Goal: Task Accomplishment & Management: Complete application form

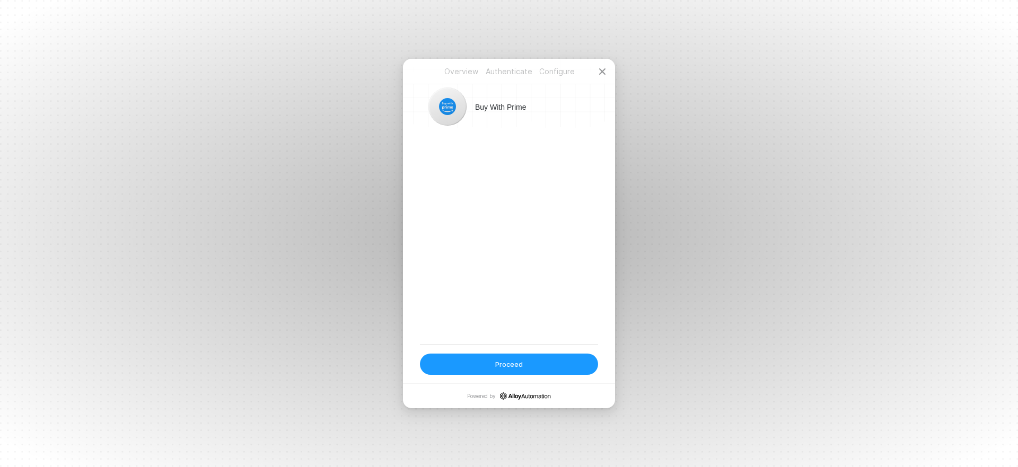
click at [479, 374] on button "Proceed" at bounding box center [509, 364] width 178 height 21
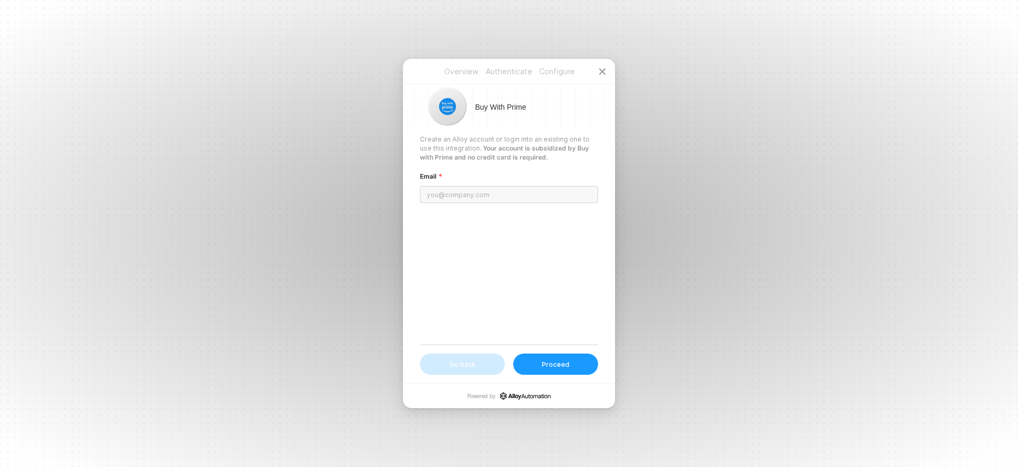
click at [458, 188] on input "email" at bounding box center [509, 194] width 178 height 17
click at [451, 224] on div "Create an Alloy account or login into an existing one to use this integration. …" at bounding box center [509, 240] width 178 height 210
click at [491, 194] on input "email" at bounding box center [509, 194] width 178 height 17
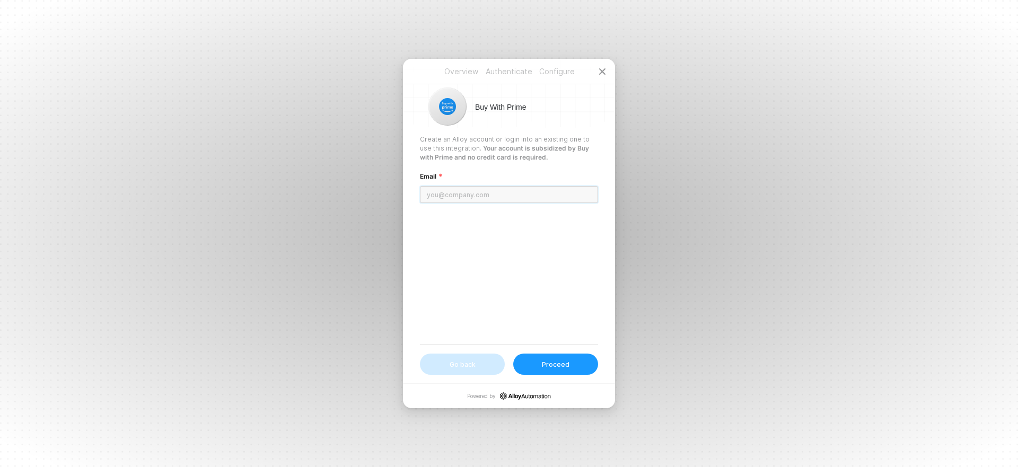
click at [491, 194] on input "email" at bounding box center [509, 194] width 178 height 17
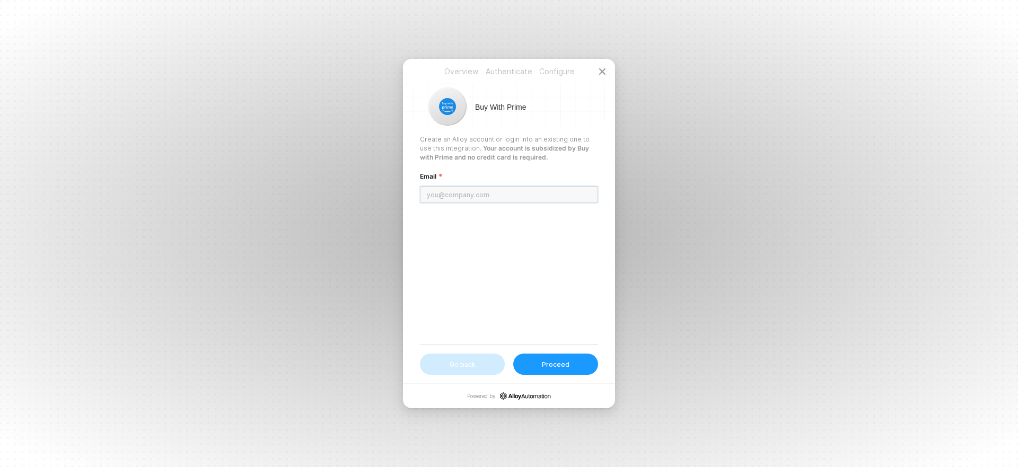
click at [491, 194] on input "email" at bounding box center [509, 194] width 178 height 17
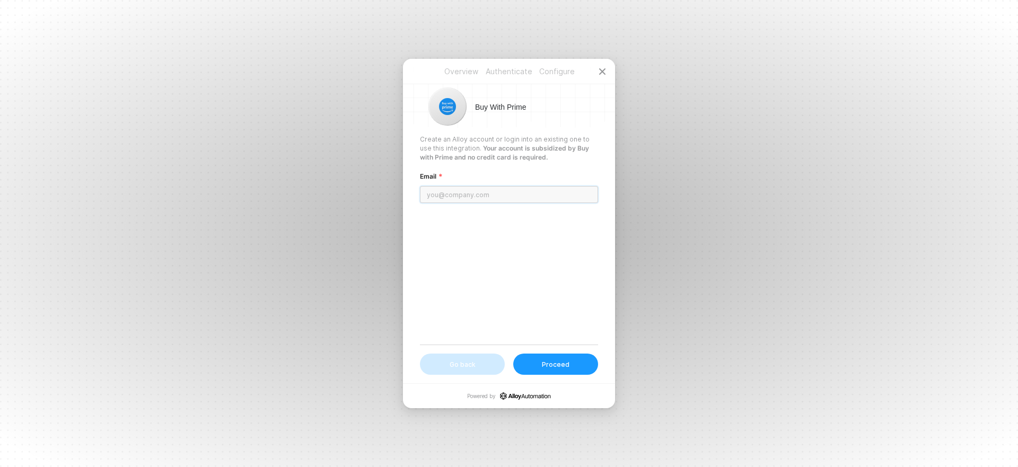
click at [491, 194] on input "email" at bounding box center [509, 194] width 178 height 17
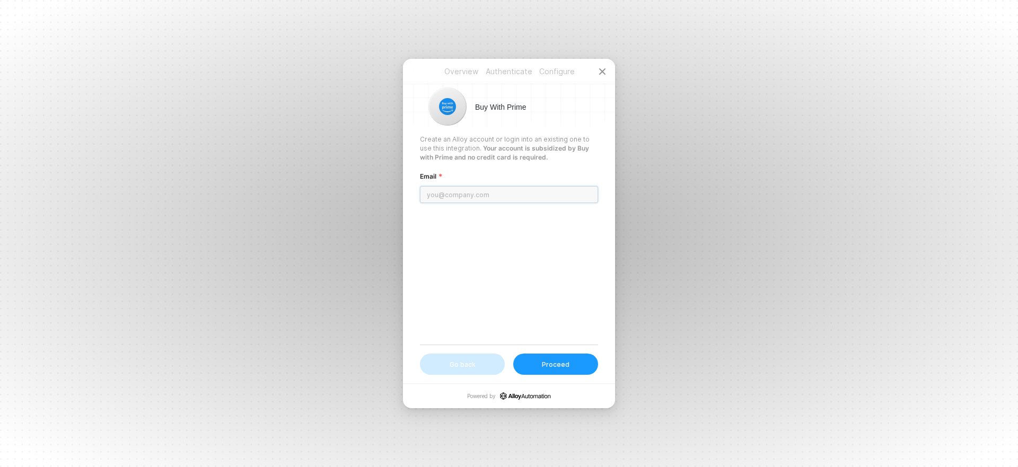
click at [491, 194] on input "email" at bounding box center [509, 194] width 178 height 17
drag, startPoint x: 476, startPoint y: 188, endPoint x: 363, endPoint y: 190, distance: 113.0
click at [363, 190] on div "Overview Authenticate Configure Overview Authenticate Configure Buy With Prime …" at bounding box center [509, 233] width 1018 height 467
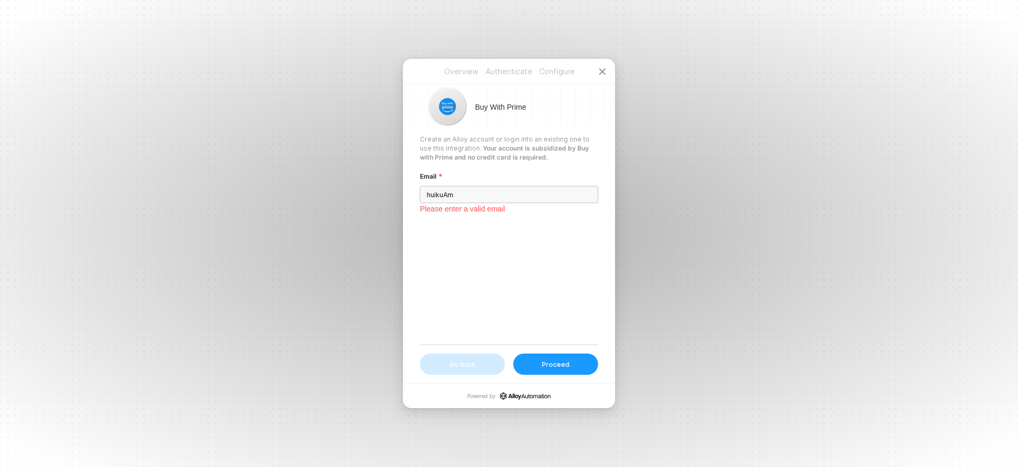
paste input "[EMAIL_ADDRESS][DOMAIN_NAME]"
type input "[EMAIL_ADDRESS][DOMAIN_NAME]"
click at [491, 219] on div "Create an Alloy account or login into an existing one to use this integration. …" at bounding box center [509, 240] width 178 height 210
click at [573, 368] on button "Proceed" at bounding box center [555, 364] width 85 height 21
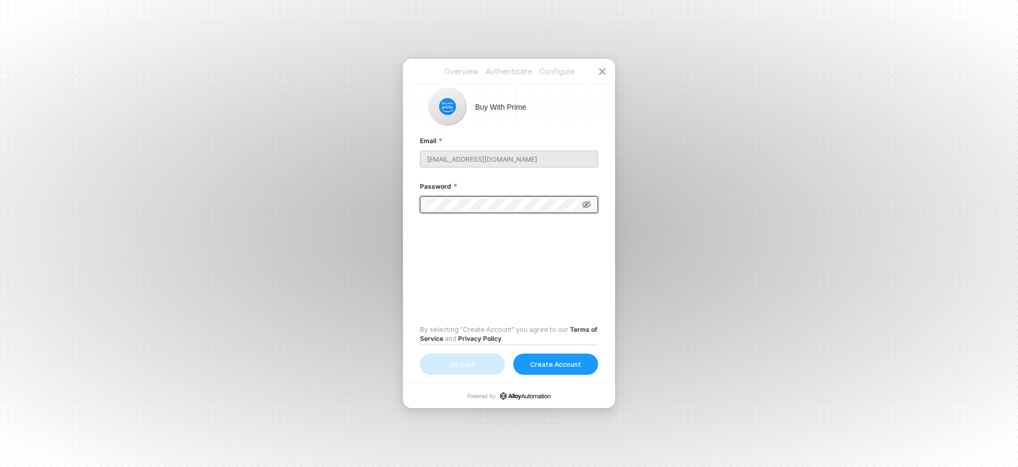
click at [588, 205] on icon at bounding box center [587, 205] width 10 height 8
drag, startPoint x: 937, startPoint y: 219, endPoint x: 834, endPoint y: 224, distance: 103.6
click at [937, 219] on div "Overview Authenticate Configure Overview Authenticate Configure Buy With Prime …" at bounding box center [509, 233] width 1018 height 467
click at [490, 236] on div "Email [EMAIL_ADDRESS][DOMAIN_NAME] Password By selecting "Create Account" you a…" at bounding box center [509, 240] width 178 height 210
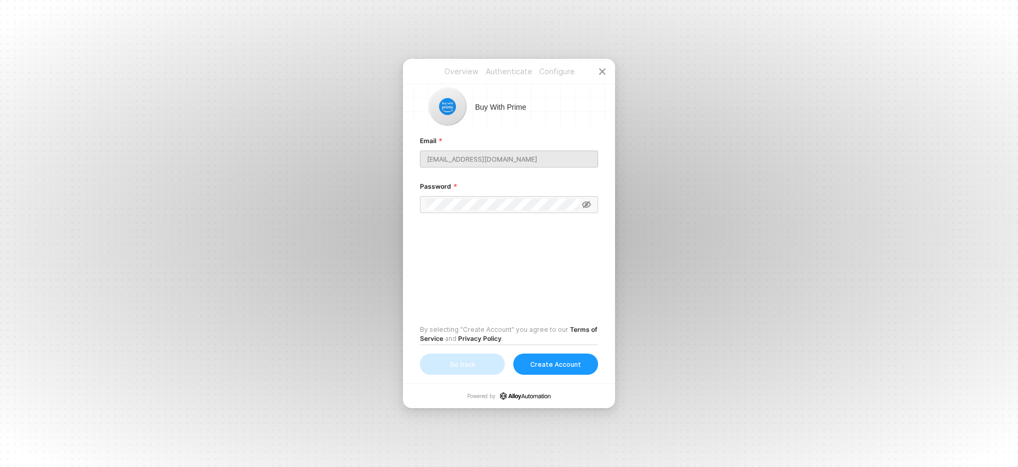
click at [549, 368] on div "Create Account" at bounding box center [555, 364] width 51 height 9
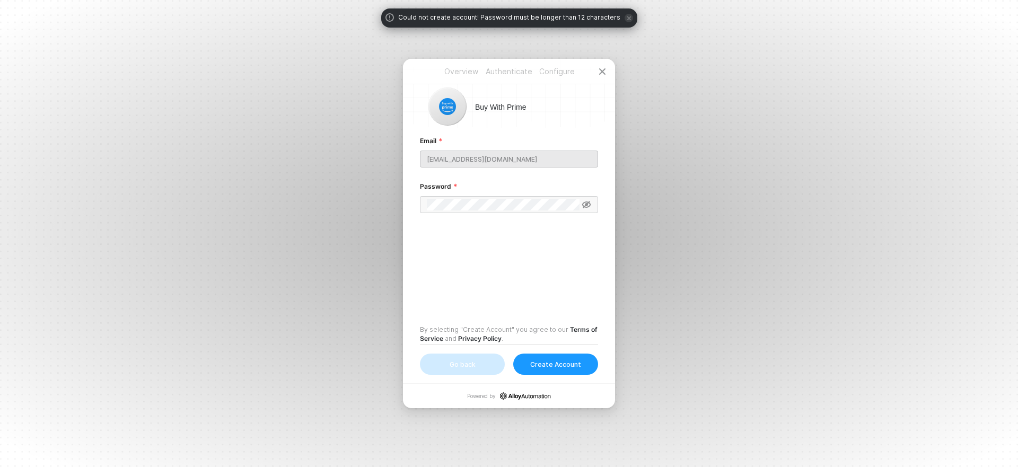
click at [497, 277] on div "Email [EMAIL_ADDRESS][DOMAIN_NAME] Password By selecting "Create Account" you a…" at bounding box center [509, 240] width 178 height 210
click at [405, 205] on div "Overview Authenticate Configure Buy With Prime Email [EMAIL_ADDRESS][DOMAIN_NAM…" at bounding box center [509, 221] width 212 height 325
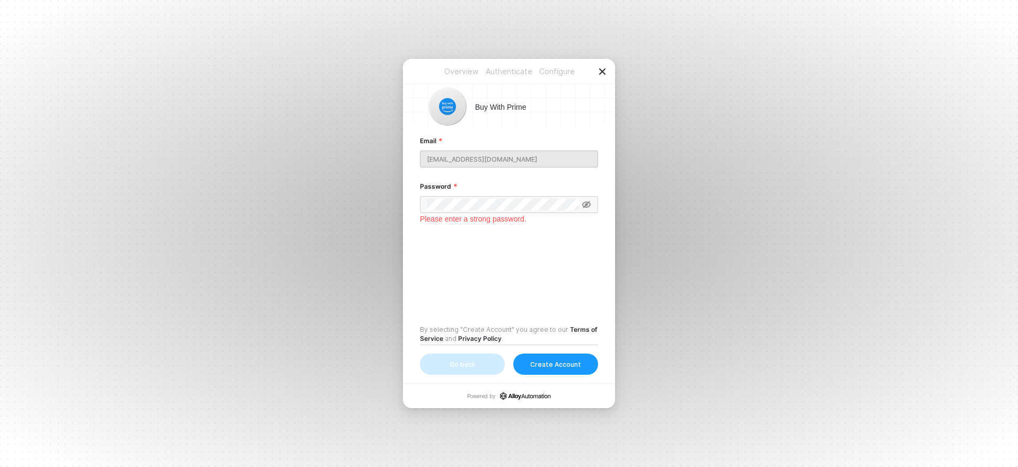
click at [603, 68] on icon "icon-close" at bounding box center [602, 71] width 8 height 8
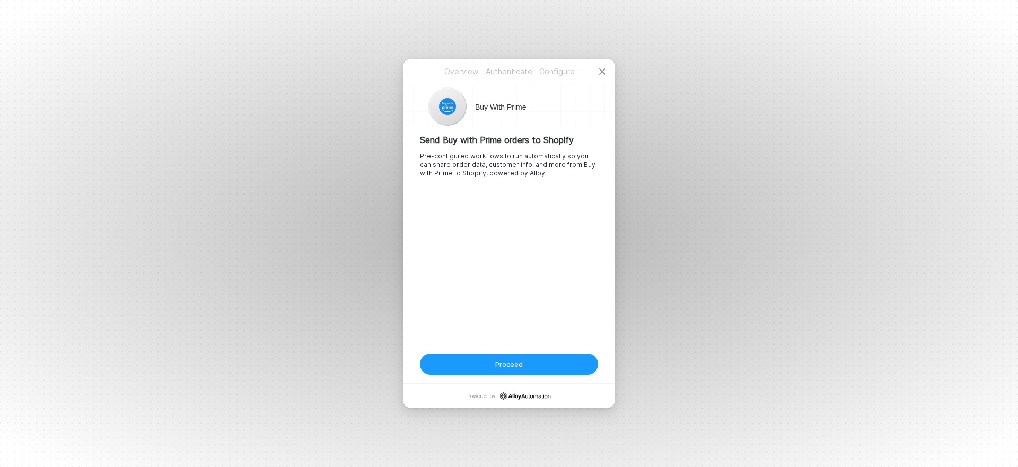
click at [528, 367] on button "Proceed" at bounding box center [509, 364] width 178 height 21
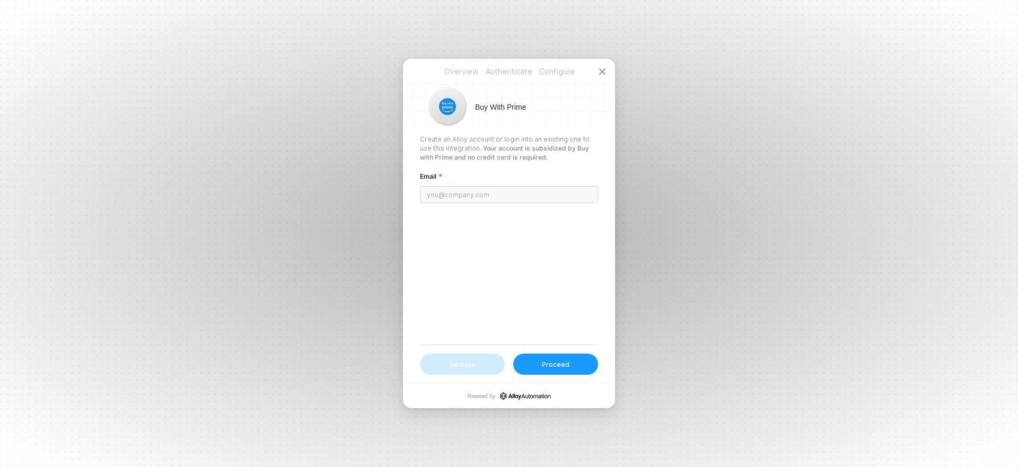
click at [481, 196] on input "email" at bounding box center [509, 194] width 178 height 17
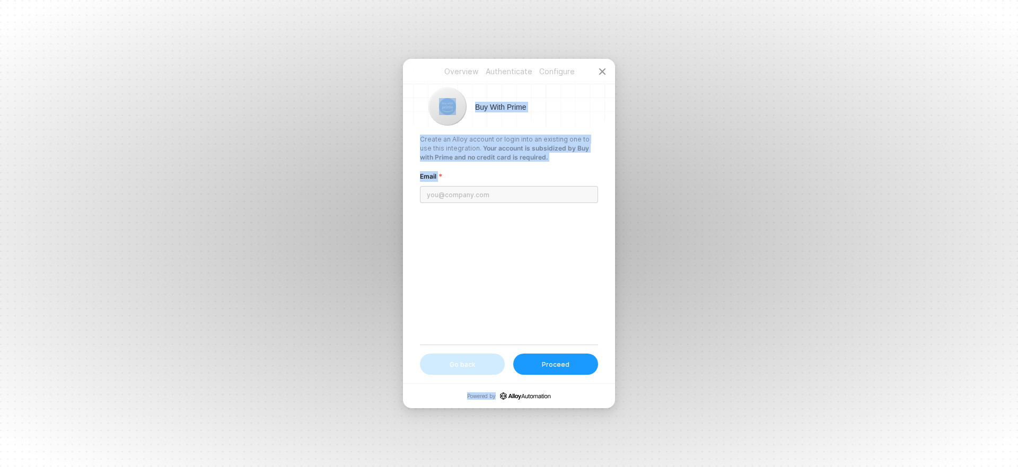
drag, startPoint x: 363, startPoint y: 30, endPoint x: 750, endPoint y: 410, distance: 542.0
click at [750, 410] on div "Overview Authenticate Configure Overview Authenticate Configure Buy With Prime …" at bounding box center [509, 233] width 1018 height 467
click at [503, 286] on div "Create an Alloy account or login into an existing one to use this integration. …" at bounding box center [509, 240] width 178 height 210
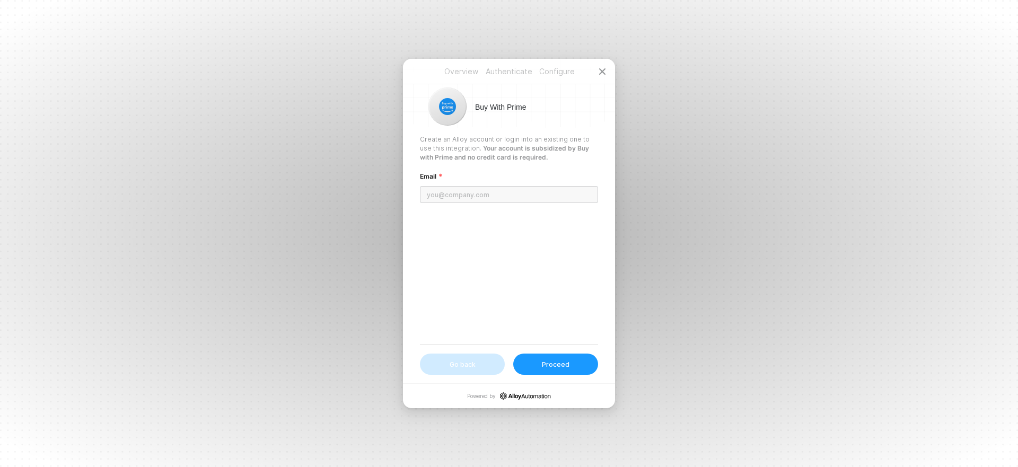
click at [481, 360] on button "Go back" at bounding box center [462, 364] width 85 height 21
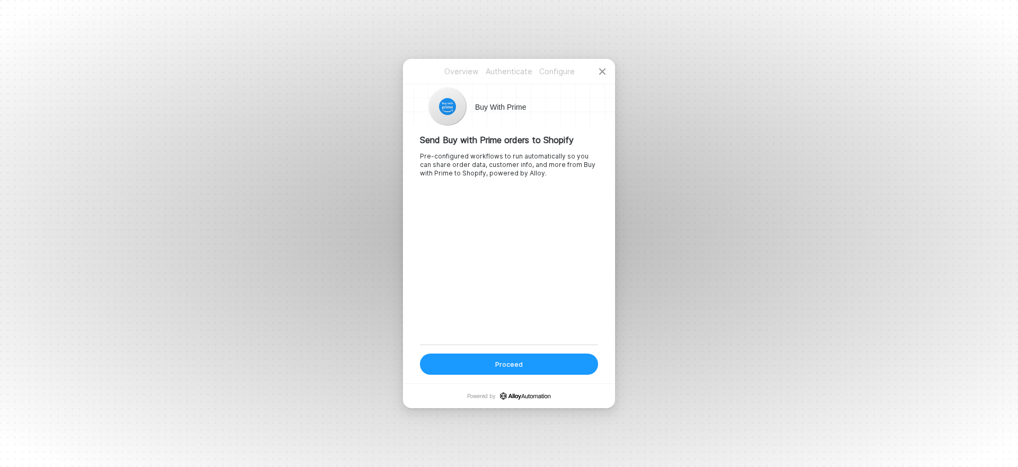
click at [481, 360] on button "Proceed" at bounding box center [509, 364] width 178 height 21
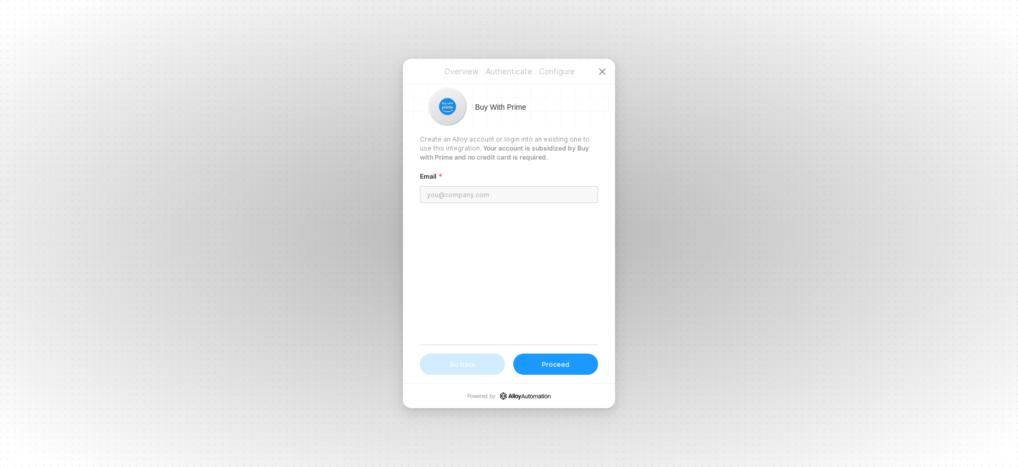
click at [481, 360] on button "Go back" at bounding box center [462, 364] width 85 height 21
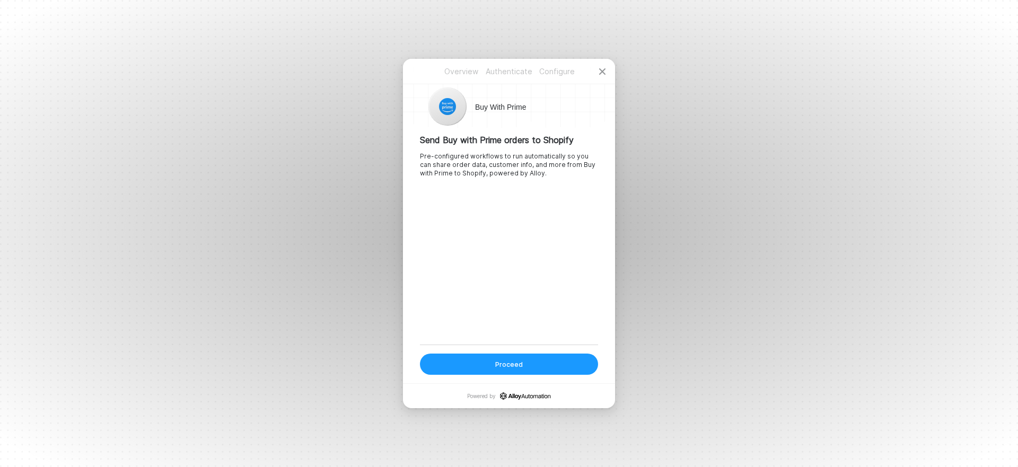
click at [516, 169] on div "Pre-configured workflows to run automatically so you can share order data, cust…" at bounding box center [509, 164] width 178 height 25
click at [519, 72] on p "Authenticate" at bounding box center [509, 71] width 48 height 11
click at [561, 71] on p "Configure" at bounding box center [557, 71] width 48 height 11
click at [447, 76] on p "Overview" at bounding box center [462, 71] width 48 height 11
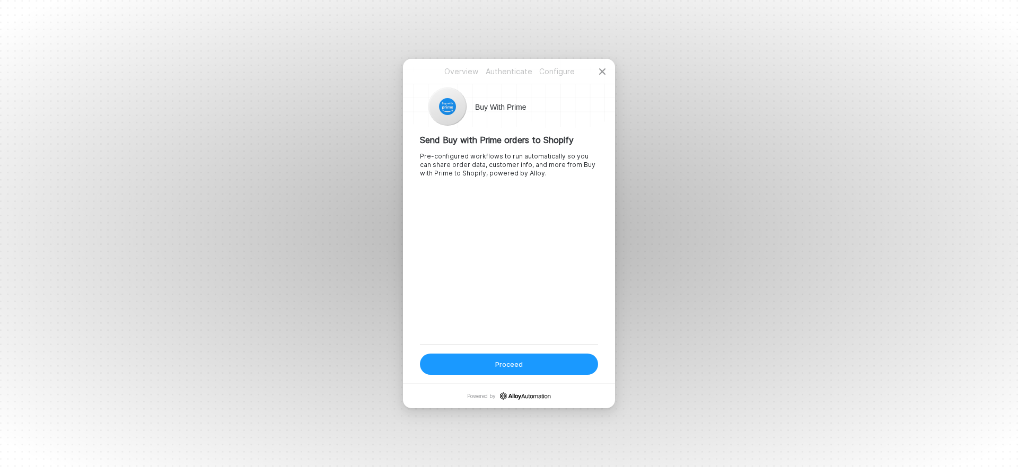
drag, startPoint x: 29, startPoint y: 153, endPoint x: 96, endPoint y: 0, distance: 167.2
click at [29, 153] on div "Overview Authenticate Configure Overview Authenticate Configure Buy With Prime …" at bounding box center [509, 233] width 1018 height 467
